Goal: Task Accomplishment & Management: Manage account settings

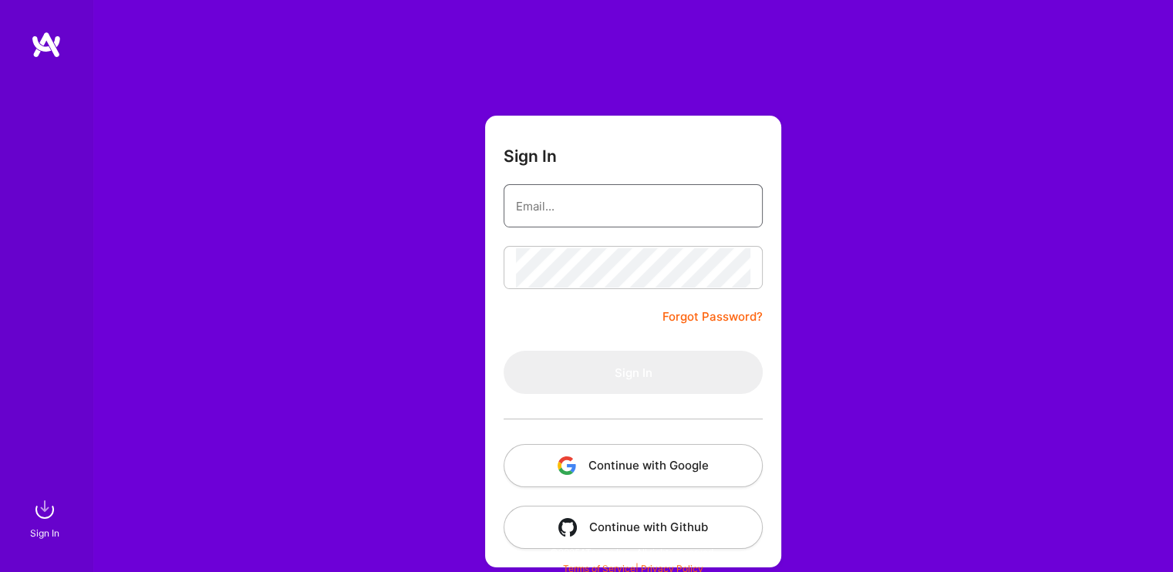
click at [560, 210] on input "email" at bounding box center [633, 206] width 234 height 39
type input "[PERSON_NAME][EMAIL_ADDRESS][DOMAIN_NAME]"
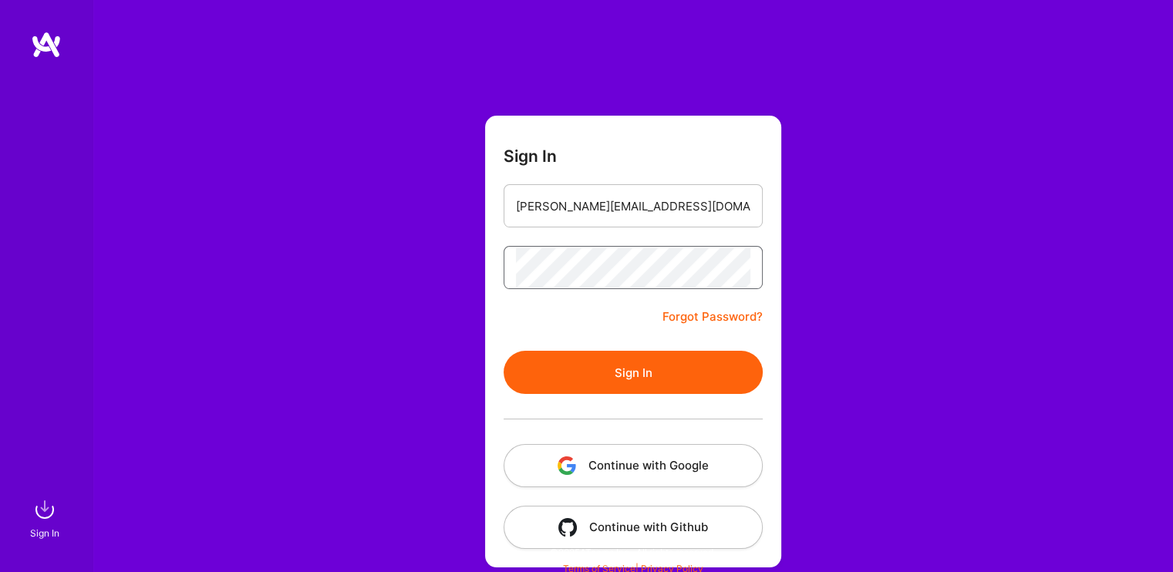
click at [504, 351] on button "Sign In" at bounding box center [633, 372] width 259 height 43
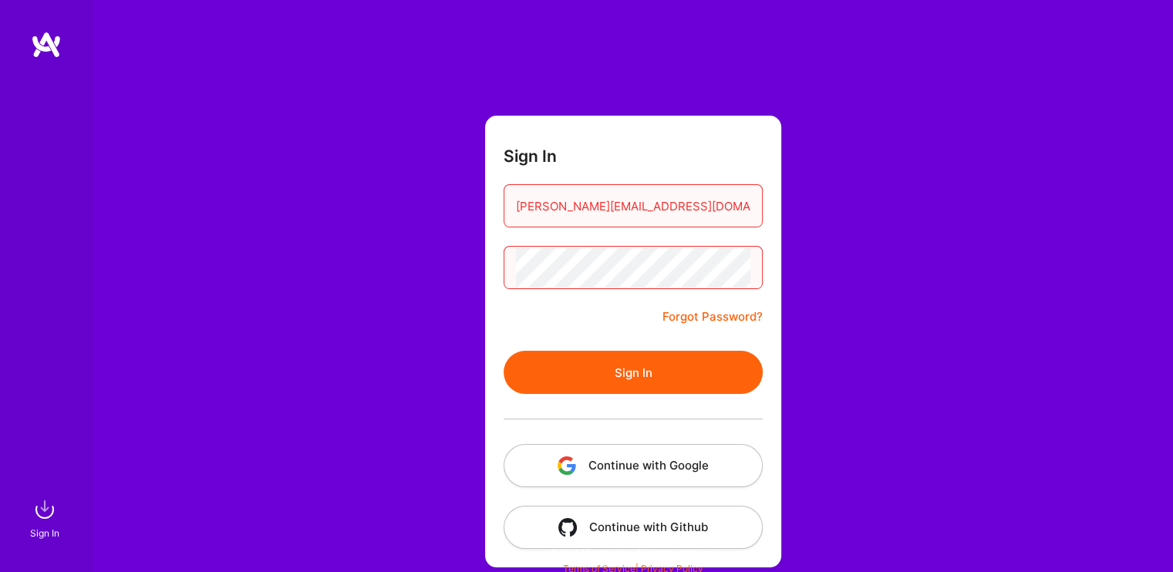
click at [657, 366] on button "Sign In" at bounding box center [633, 372] width 259 height 43
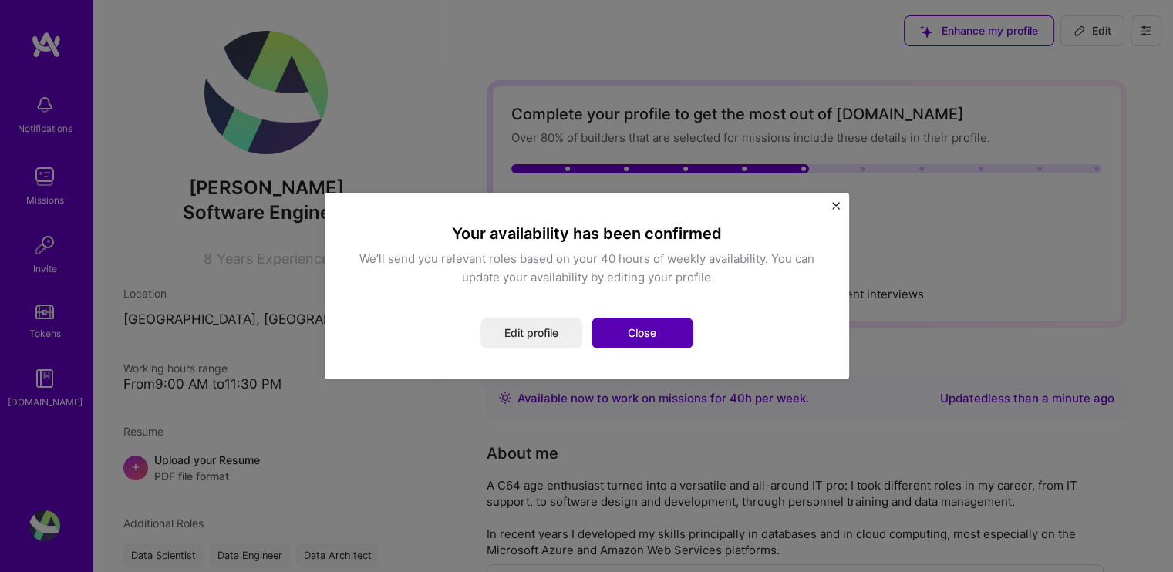
click at [622, 329] on button "Close" at bounding box center [643, 333] width 102 height 31
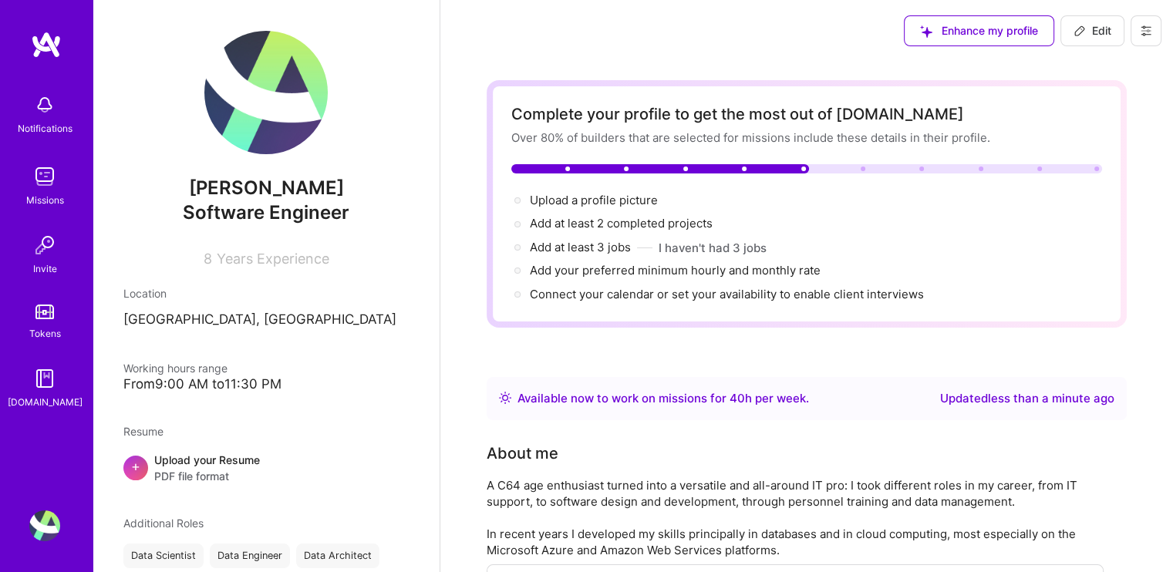
click at [49, 187] on img at bounding box center [44, 176] width 31 height 31
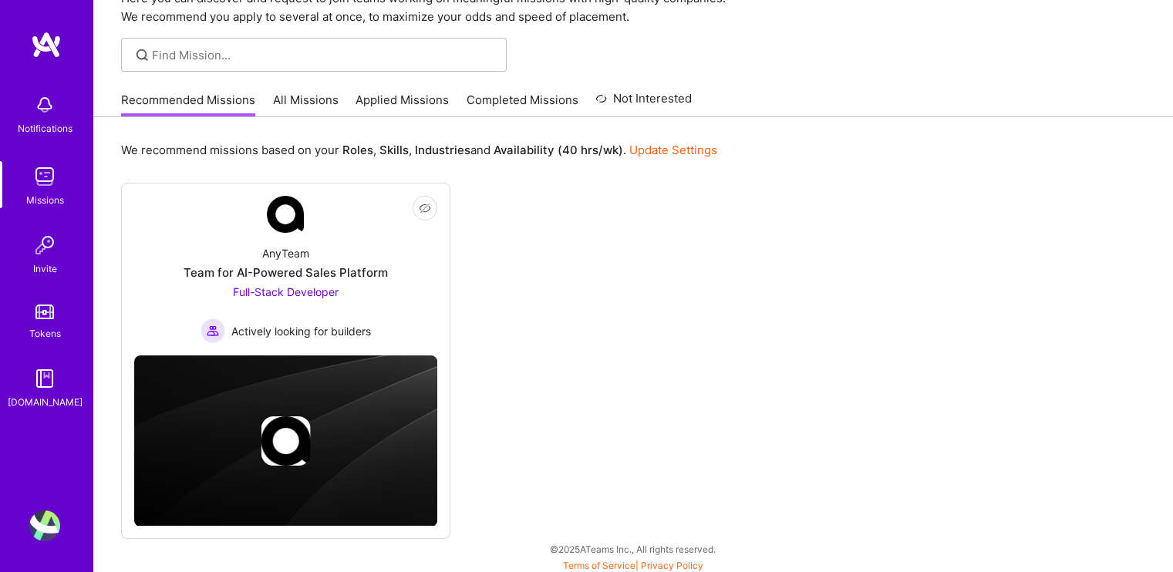
scroll to position [80, 0]
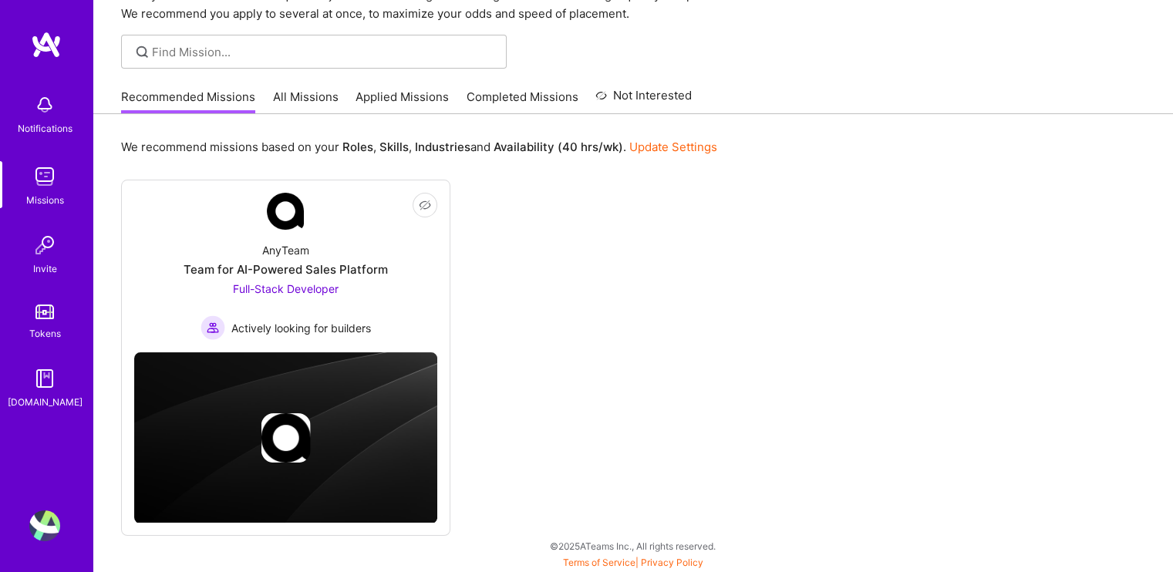
click at [284, 95] on link "All Missions" at bounding box center [306, 101] width 66 height 25
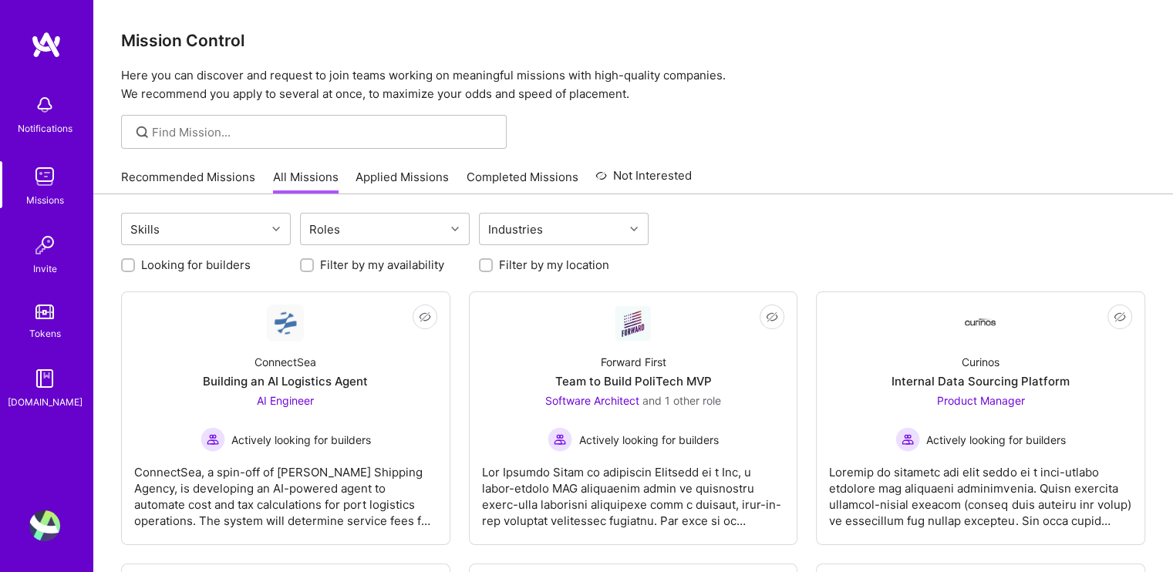
click at [128, 266] on input "Looking for builders" at bounding box center [129, 266] width 11 height 11
checkbox input "true"
click at [417, 169] on link "Applied Missions" at bounding box center [402, 181] width 93 height 25
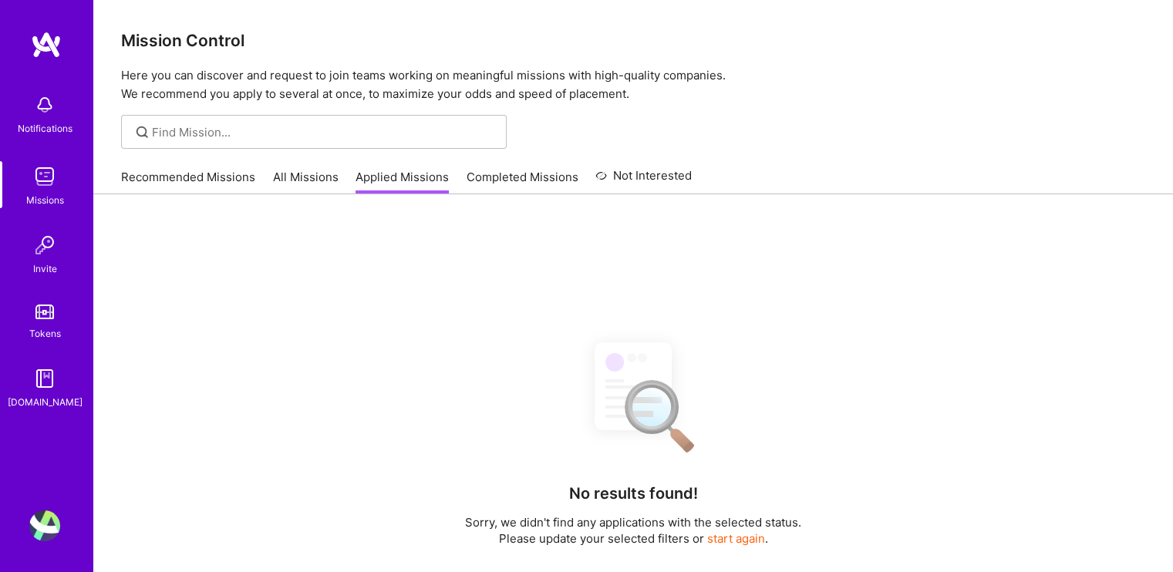
click at [505, 174] on link "Completed Missions" at bounding box center [523, 181] width 112 height 25
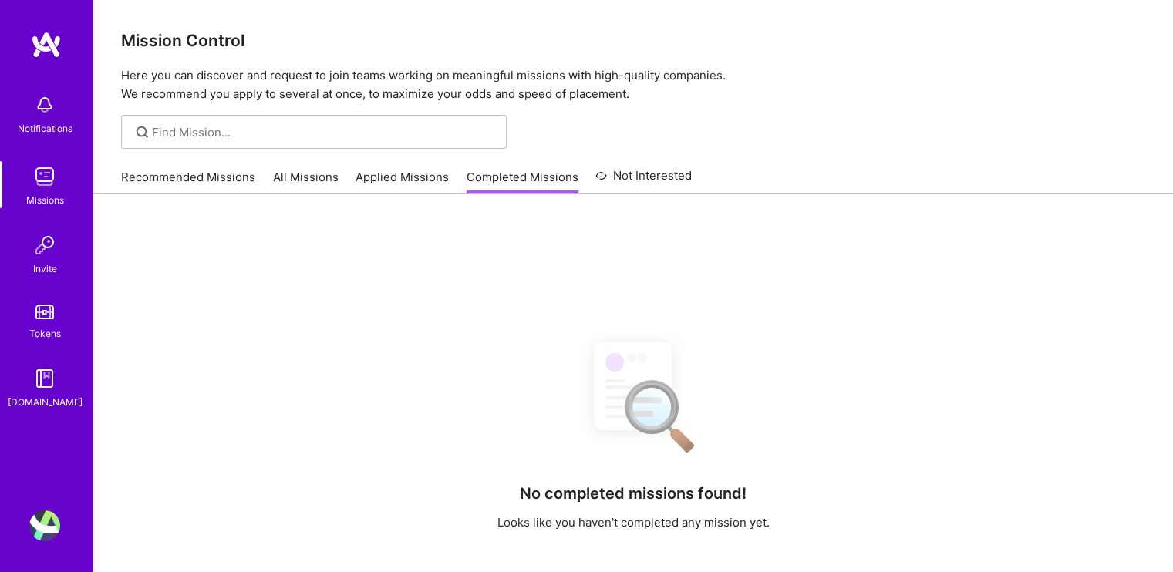
click at [46, 320] on link "Tokens" at bounding box center [45, 319] width 96 height 43
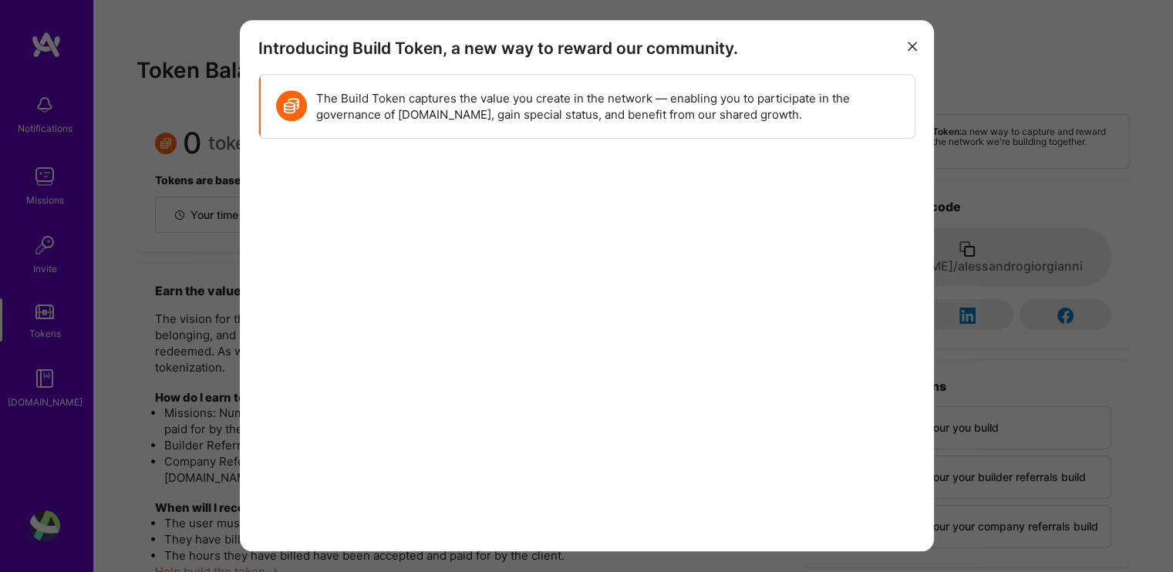
click at [910, 43] on icon "modal" at bounding box center [912, 46] width 9 height 9
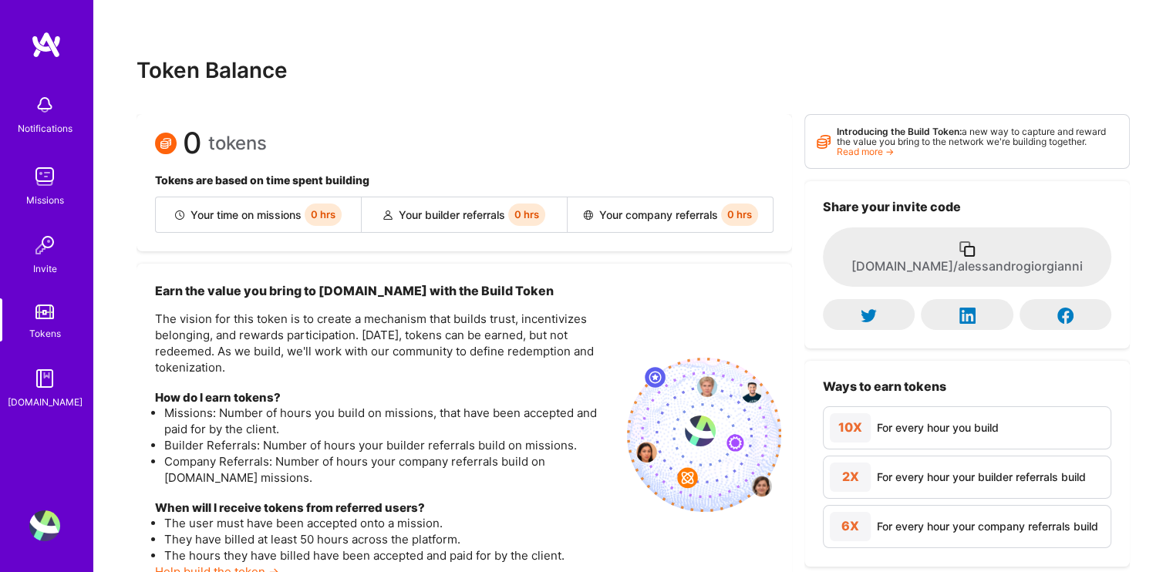
click at [40, 116] on img at bounding box center [44, 104] width 31 height 31
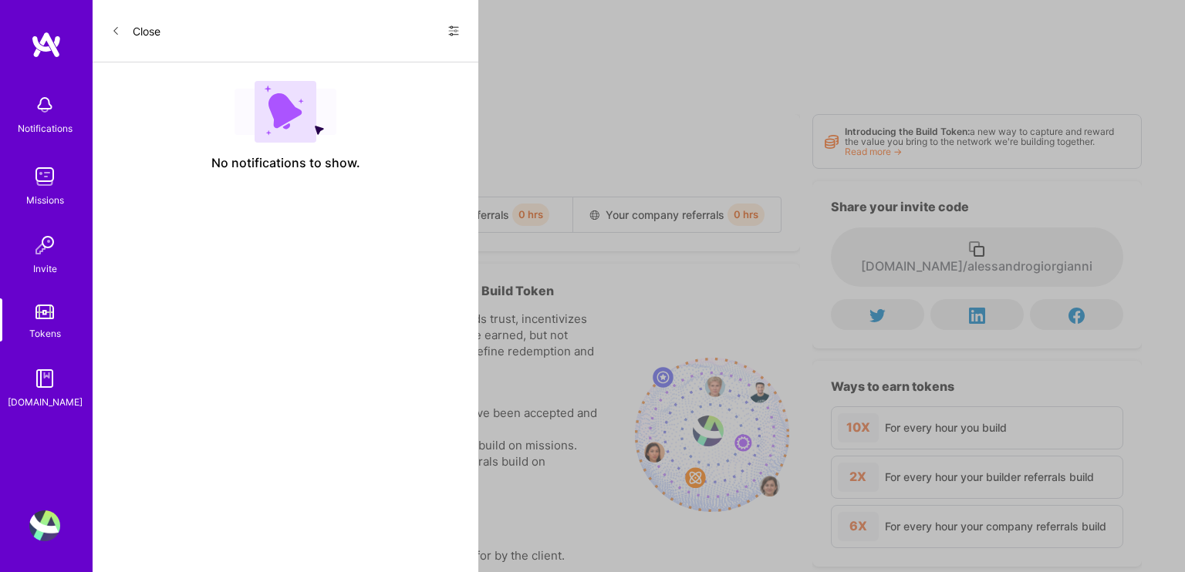
click at [123, 36] on button "Close" at bounding box center [135, 31] width 49 height 25
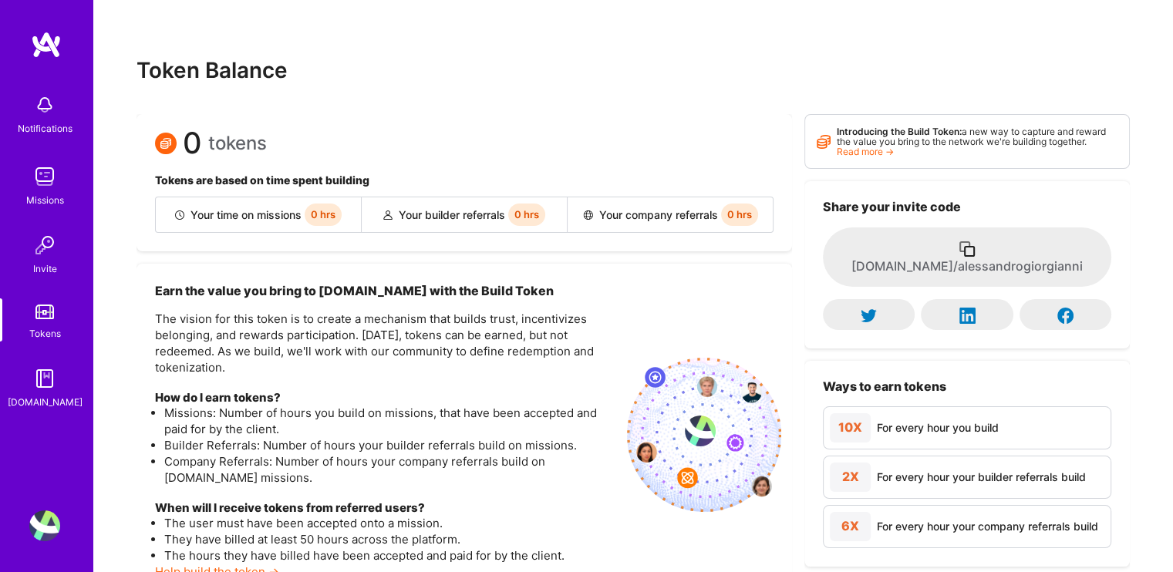
click at [43, 52] on img at bounding box center [46, 45] width 31 height 28
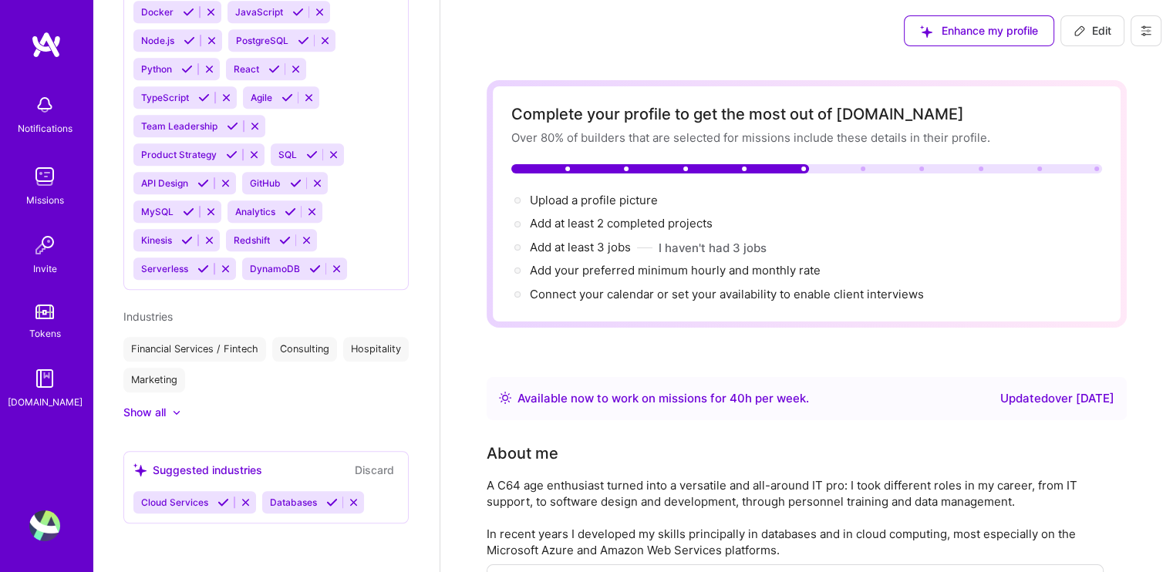
click at [938, 33] on span "Enhance my profile" at bounding box center [979, 30] width 118 height 15
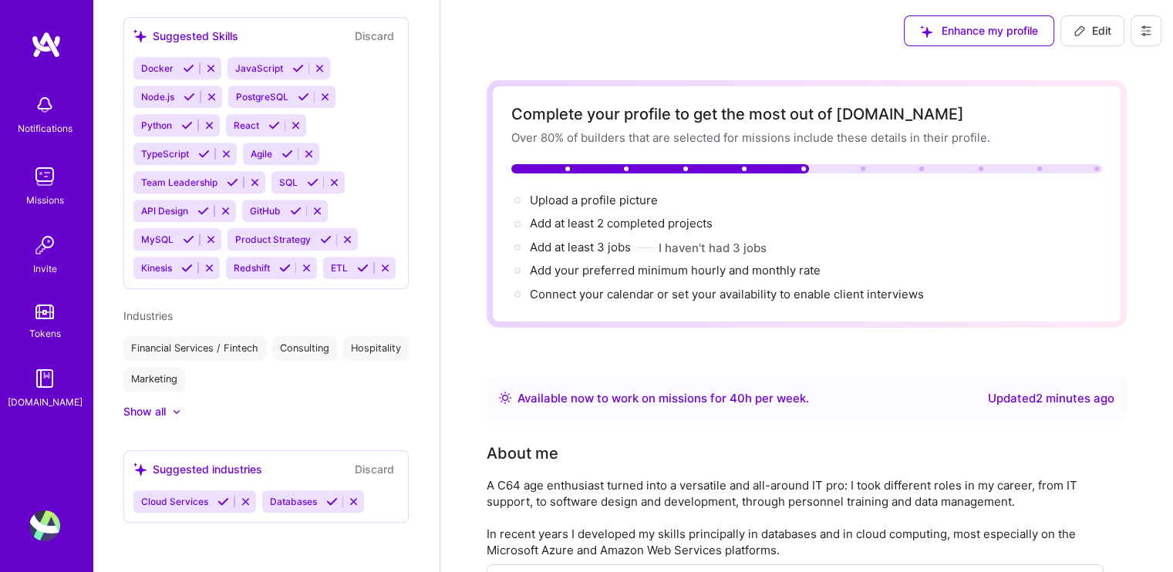
scroll to position [1051, 0]
click at [37, 518] on img at bounding box center [44, 526] width 31 height 31
click at [54, 39] on img at bounding box center [46, 45] width 31 height 28
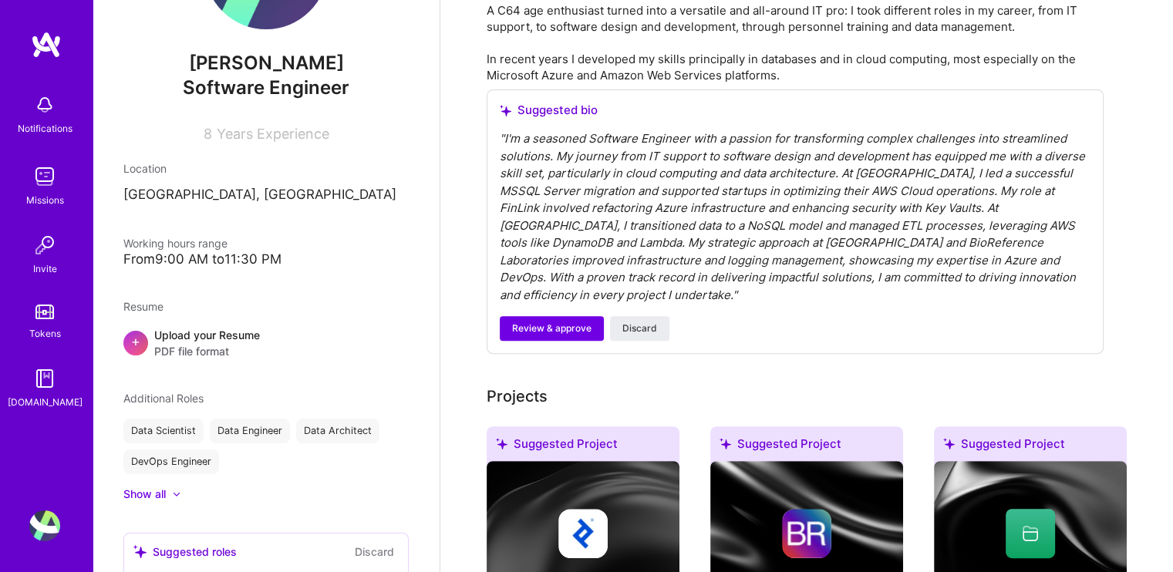
scroll to position [463, 0]
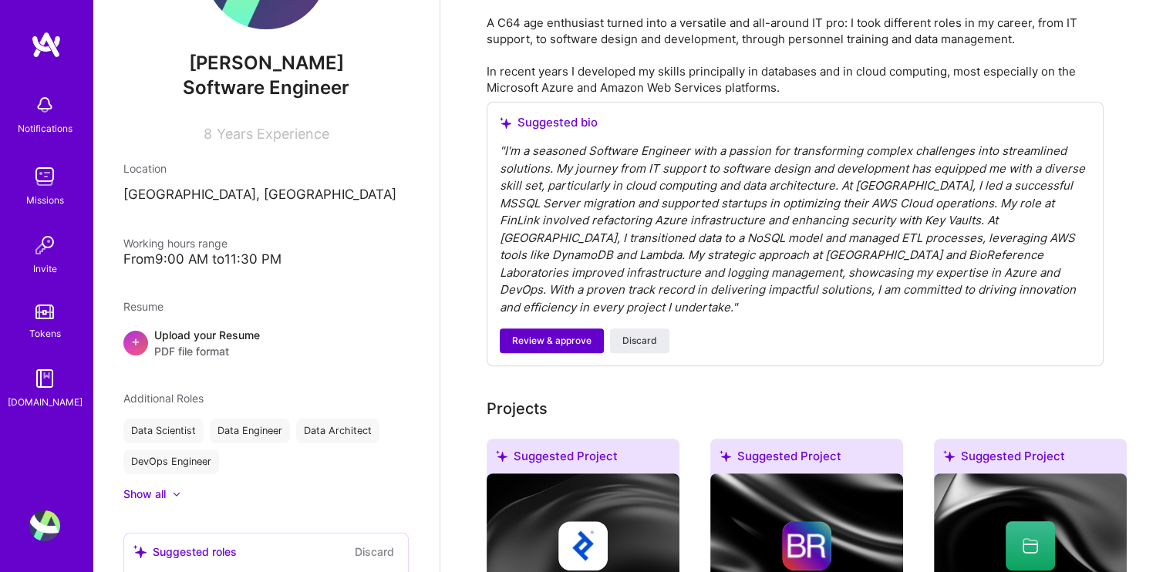
click at [554, 334] on span "Review & approve" at bounding box center [551, 341] width 79 height 14
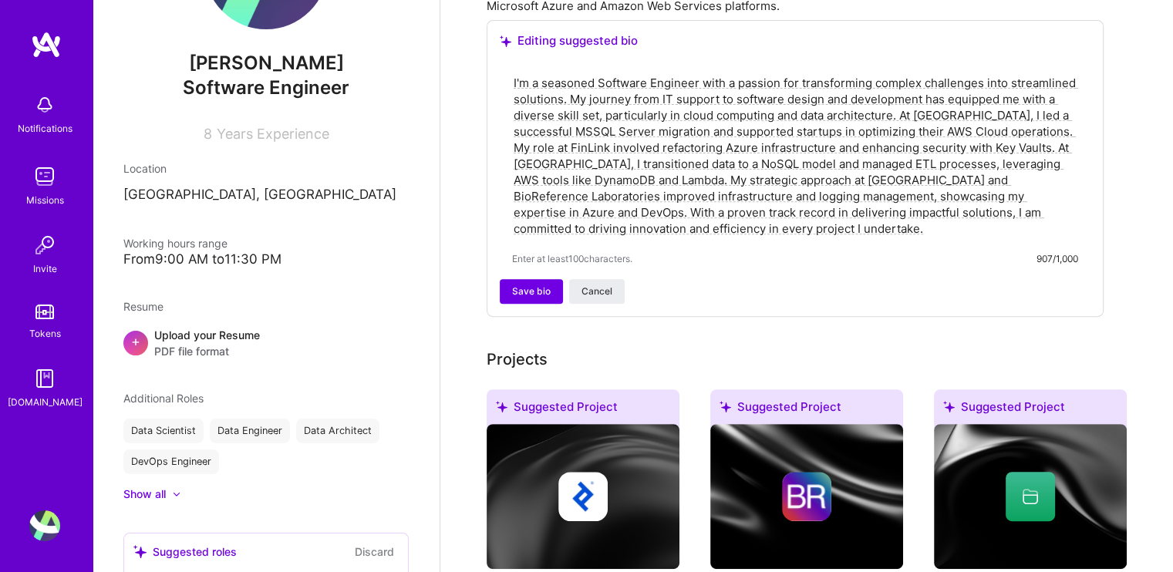
scroll to position [694, 0]
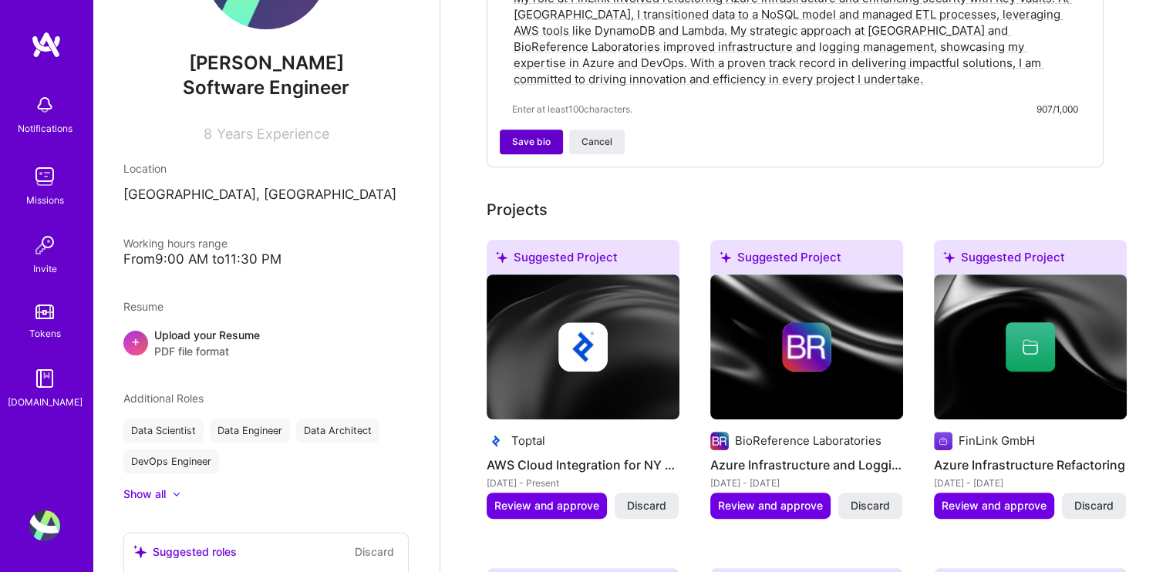
click at [512, 135] on span "Save bio" at bounding box center [531, 142] width 39 height 14
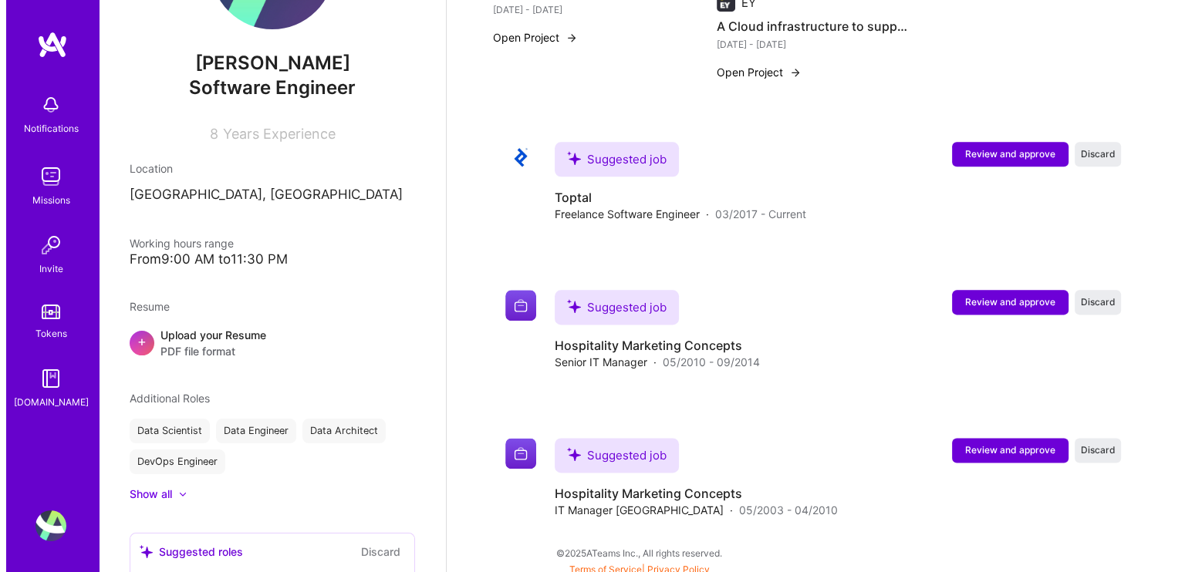
scroll to position [1897, 0]
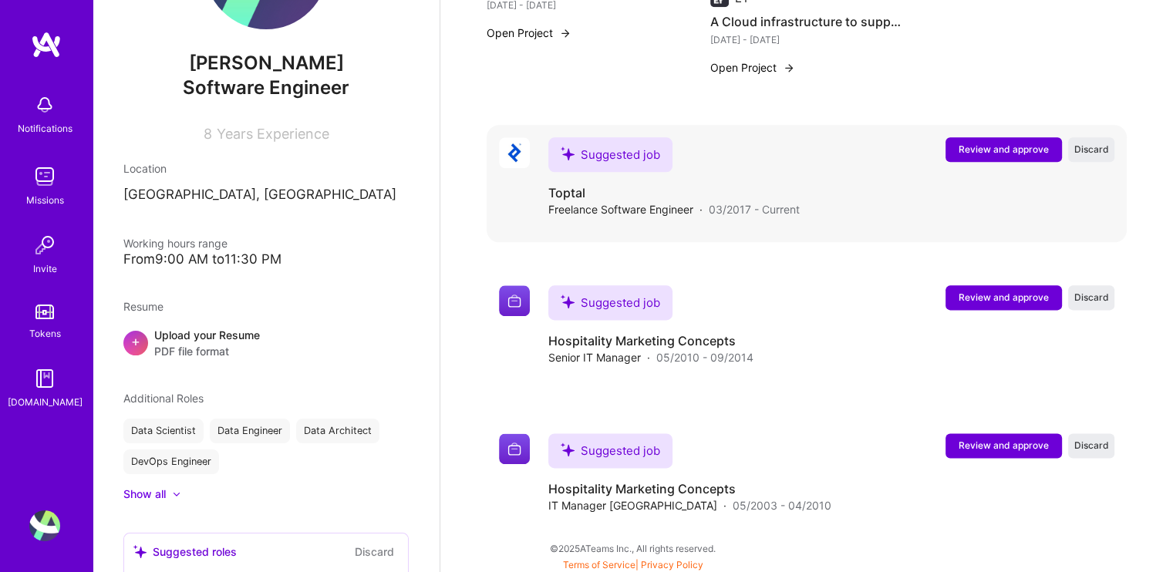
click at [977, 144] on span "Review and approve" at bounding box center [1004, 149] width 90 height 13
